Goal: Task Accomplishment & Management: Manage account settings

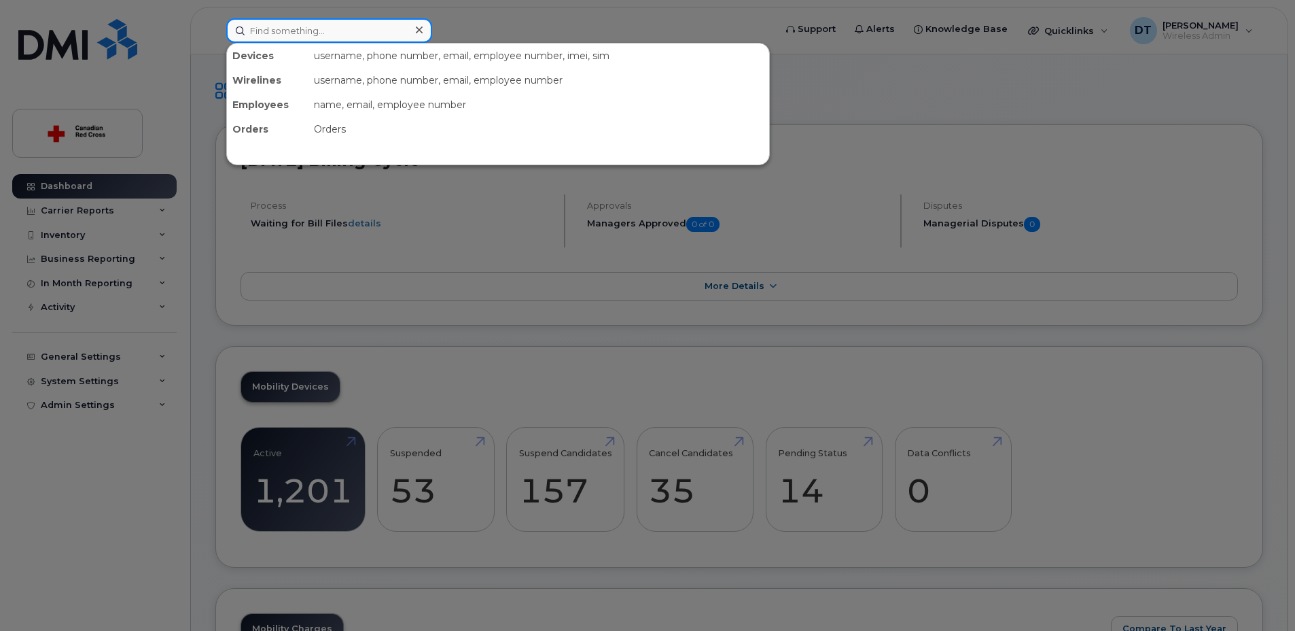
click at [268, 32] on input at bounding box center [329, 30] width 206 height 24
paste input "306-807-9981"
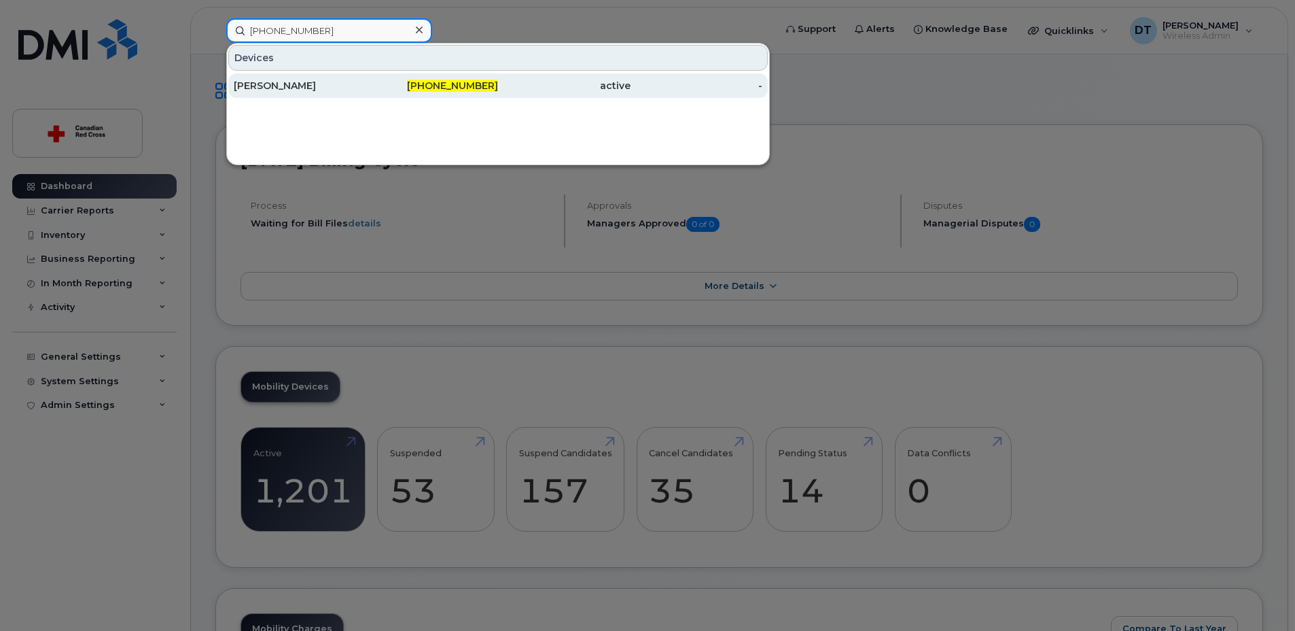
type input "306-807-9981"
click at [279, 90] on div "[PERSON_NAME]" at bounding box center [300, 86] width 133 height 14
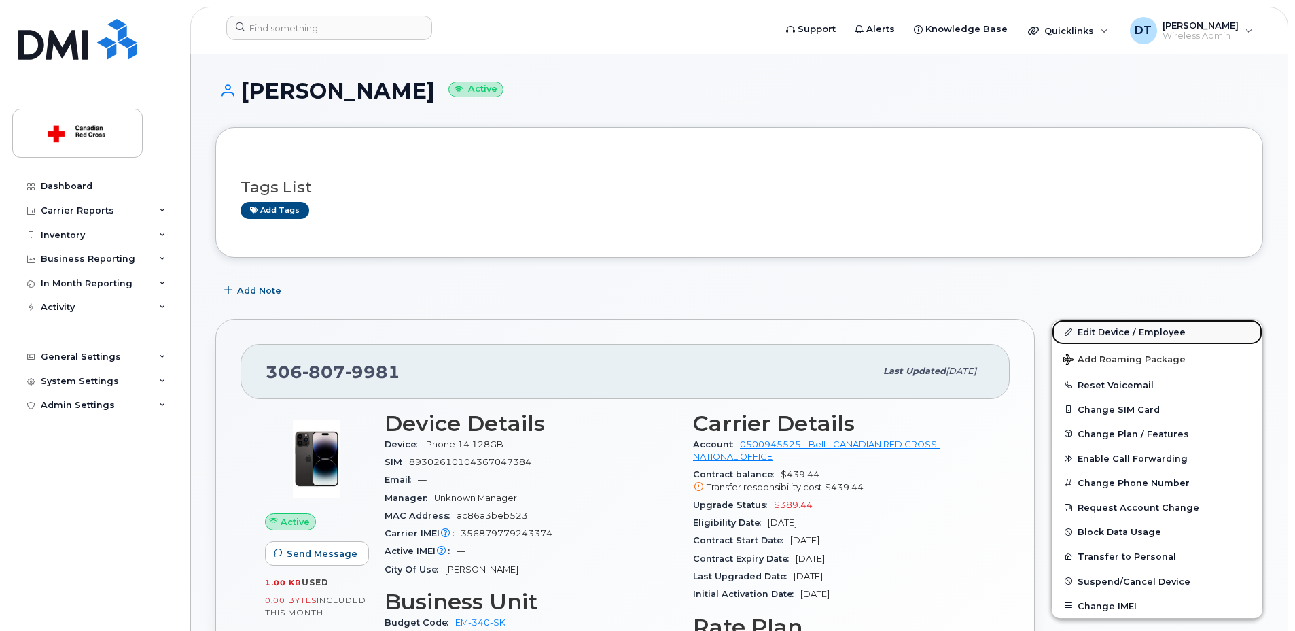
click at [1093, 336] on link "Edit Device / Employee" at bounding box center [1157, 331] width 211 height 24
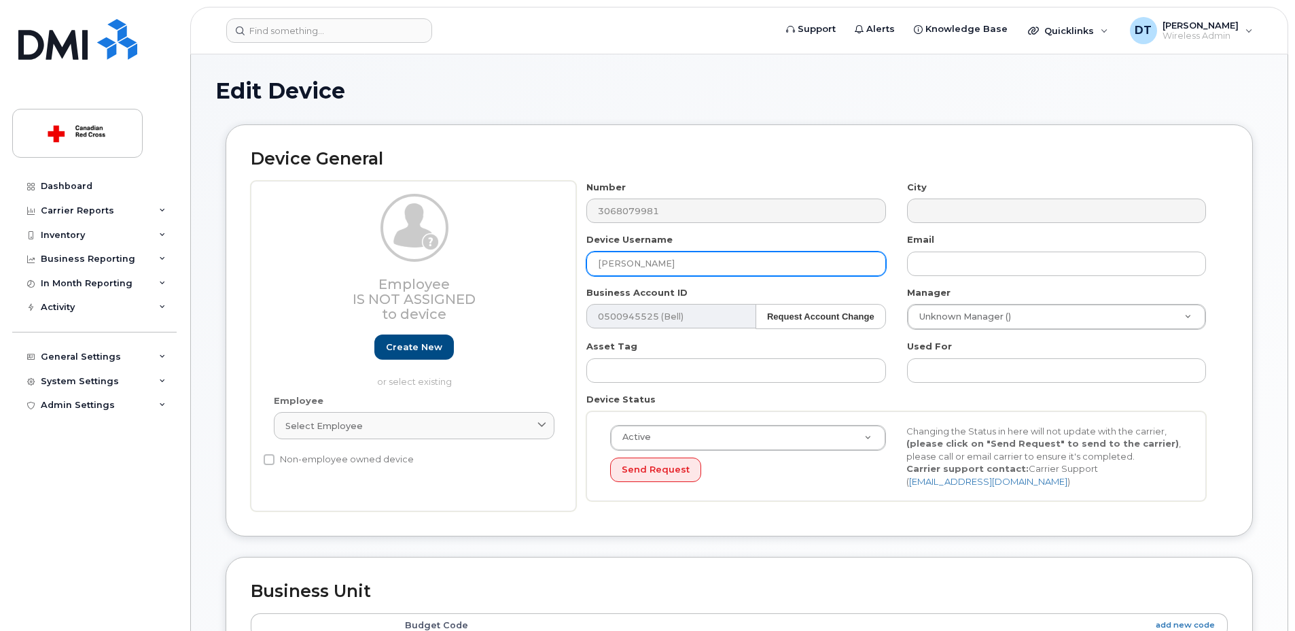
drag, startPoint x: 677, startPoint y: 260, endPoint x: 488, endPoint y: 270, distance: 189.8
click at [488, 270] on div "Employee Is not assigned to device Create new or select existing Employee Selec…" at bounding box center [739, 346] width 977 height 331
paste input "Joel Kimsey"
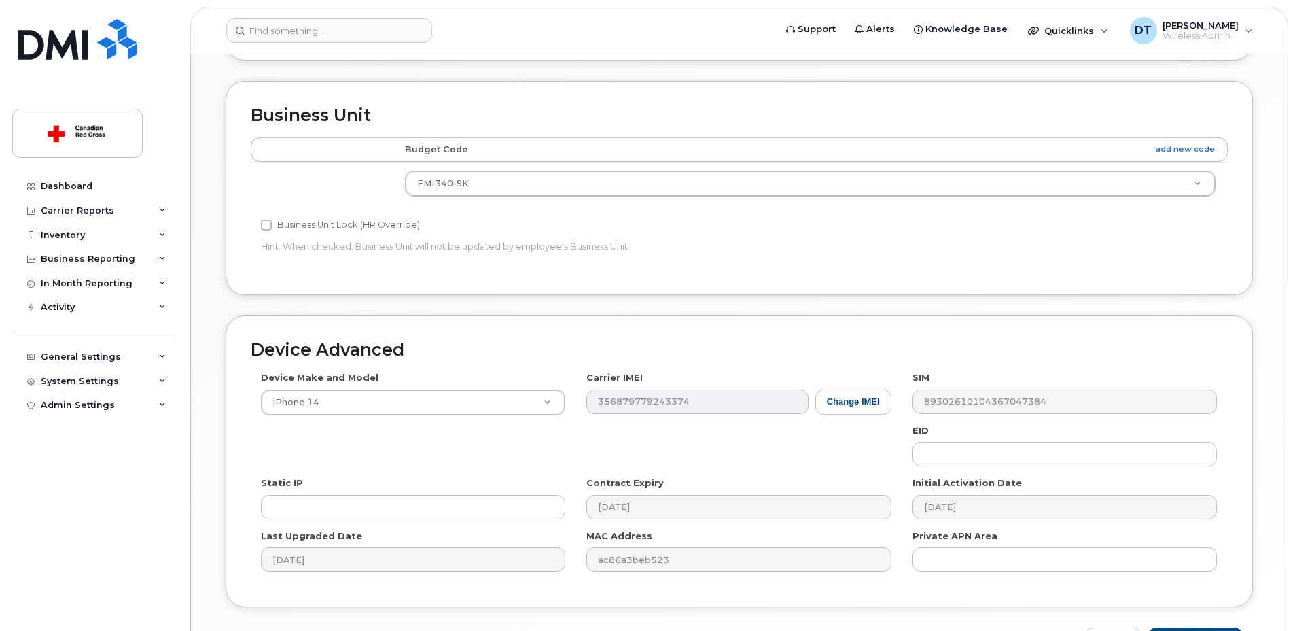
scroll to position [565, 0]
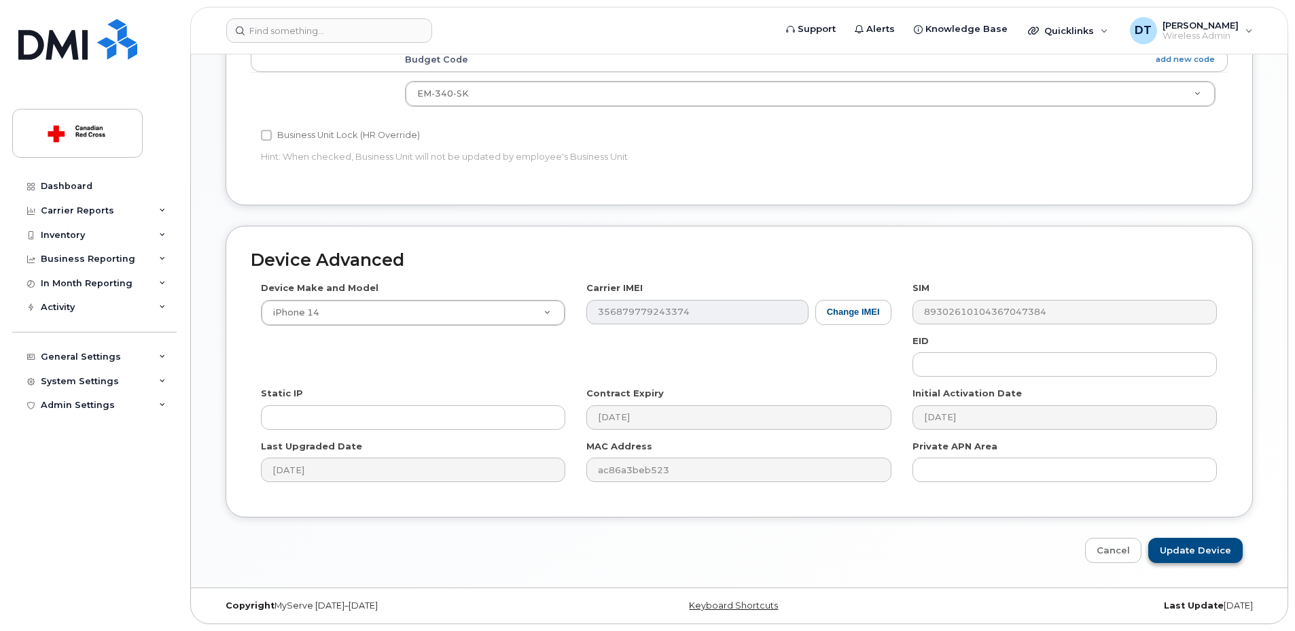
type input "Joel Kimsey"
click at [1229, 548] on input "Update Device" at bounding box center [1195, 549] width 94 height 25
type input "Saving..."
